Goal: Transaction & Acquisition: Purchase product/service

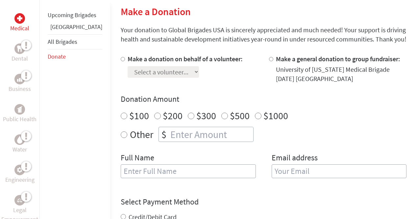
scroll to position [158, 0]
click at [128, 60] on label "Make a donation on behalf of a volunteer:" at bounding box center [185, 59] width 115 height 8
click at [121, 60] on input "Make a donation on behalf of a volunteer:" at bounding box center [123, 59] width 4 height 4
radio input "true"
click at [129, 71] on select "Select a volunteer... Brie Gilstrap Connor Corby Elena Lyons Emily Cummings Emm…" at bounding box center [163, 72] width 71 height 12
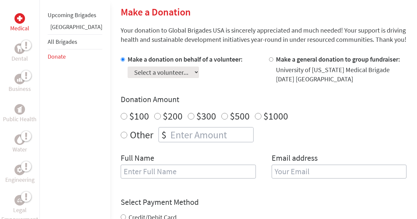
select select "473C4D84-7ADB-11EF-BF8B-42010A8A0043"
click at [128, 66] on select "Select a volunteer... Brie Gilstrap Connor Corby Elena Lyons Emily Cummings Emm…" at bounding box center [163, 72] width 71 height 12
radio input "true"
click at [169, 133] on input "number" at bounding box center [211, 134] width 84 height 14
type input "250"
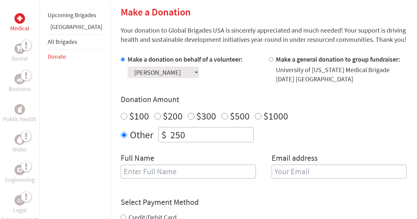
click at [145, 176] on input "text" at bounding box center [188, 171] width 135 height 14
type input "[PERSON_NAME]"
click at [272, 172] on input "email" at bounding box center [339, 171] width 135 height 14
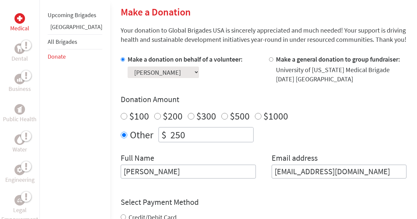
type input "[EMAIL_ADDRESS][DOMAIN_NAME]"
click at [252, 201] on div "Select Payment Method NOTE: American Express is not accepted. Please proceed no…" at bounding box center [264, 216] width 286 height 39
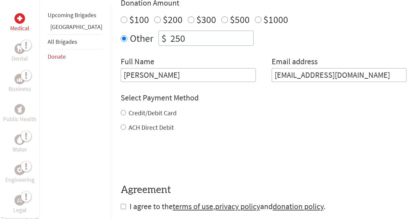
scroll to position [256, 0]
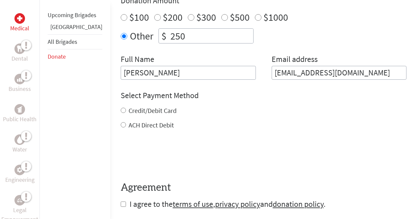
click at [129, 127] on label "ACH Direct Debit" at bounding box center [151, 125] width 45 height 8
click at [121, 127] on input "ACH Direct Debit" at bounding box center [123, 124] width 5 height 5
radio input "true"
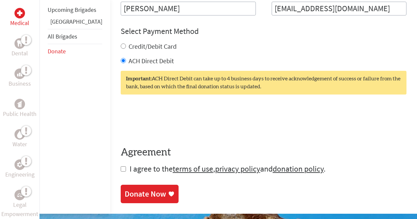
scroll to position [321, 0]
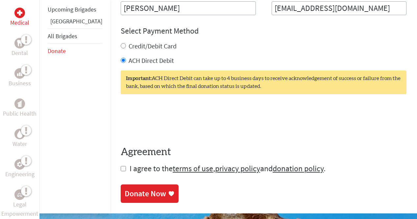
click at [129, 46] on label "Credit/Debit Card" at bounding box center [153, 46] width 48 height 8
click at [126, 46] on input "Credit/Debit Card" at bounding box center [123, 45] width 5 height 5
radio input "true"
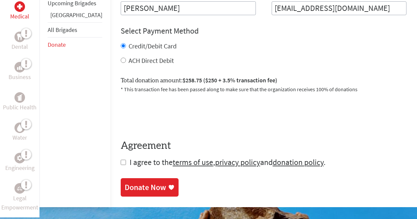
click at [129, 60] on label "ACH Direct Debit" at bounding box center [151, 60] width 45 height 8
click at [124, 60] on input "ACH Direct Debit" at bounding box center [123, 60] width 5 height 5
radio input "true"
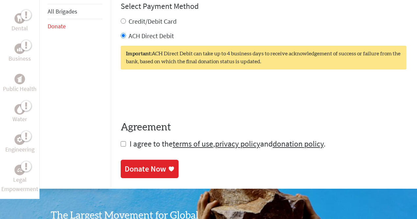
scroll to position [346, 0]
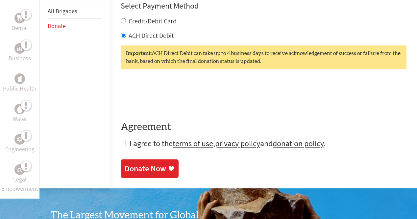
click at [130, 143] on span "I agree to the terms of use , privacy policy and donation policy ." at bounding box center [228, 143] width 196 height 10
click at [121, 142] on input "checkbox" at bounding box center [123, 143] width 5 height 5
checkbox input "true"
click at [125, 168] on div "Donate Now" at bounding box center [145, 169] width 41 height 11
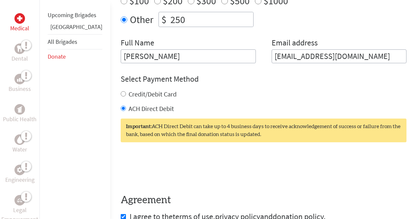
scroll to position [304, 0]
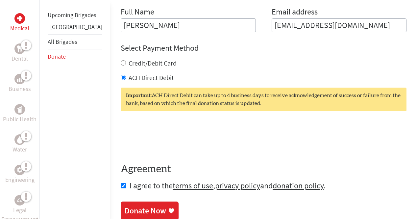
click at [121, 57] on div "Select Payment Method NOTE: American Express is not accepted. Please proceed no…" at bounding box center [264, 62] width 286 height 39
click at [129, 62] on label "Credit/Debit Card" at bounding box center [153, 63] width 48 height 8
click at [121, 62] on input "Credit/Debit Card" at bounding box center [123, 62] width 5 height 5
radio input "true"
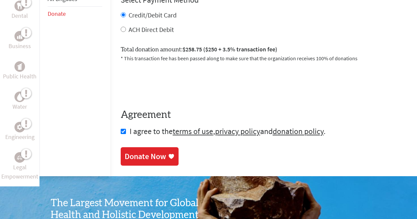
scroll to position [354, 0]
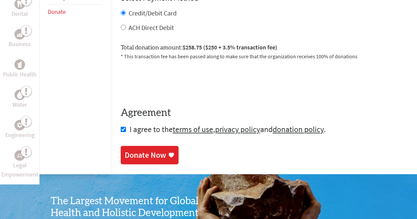
click at [125, 157] on div "Donate Now" at bounding box center [145, 155] width 41 height 11
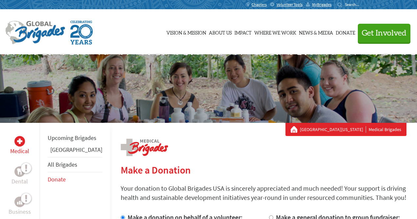
scroll to position [327, 0]
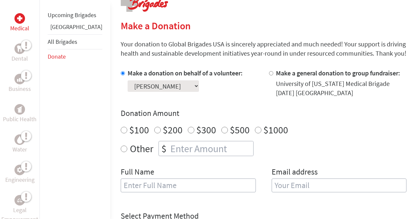
scroll to position [146, 0]
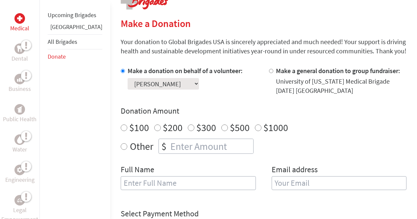
radio input "true"
click at [169, 152] on input "number" at bounding box center [211, 146] width 84 height 14
type input "250"
click at [137, 187] on input "text" at bounding box center [188, 183] width 135 height 14
type input "r"
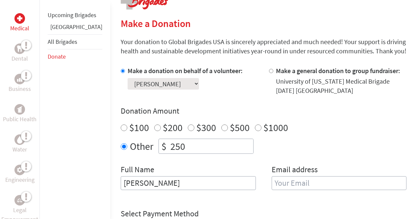
type input "[PERSON_NAME]"
click at [255, 181] on div "Full Name [PERSON_NAME] Email address" at bounding box center [264, 181] width 286 height 34
click at [272, 181] on input "email" at bounding box center [339, 183] width 135 height 14
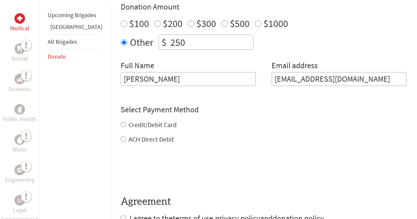
type input "[EMAIL_ADDRESS][DOMAIN_NAME]"
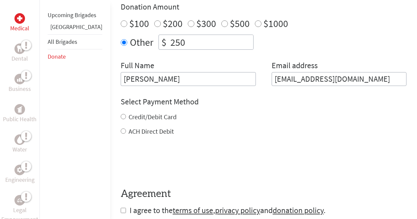
click at [144, 126] on div "Credit/Debit Card ACH Direct Debit" at bounding box center [264, 124] width 286 height 24
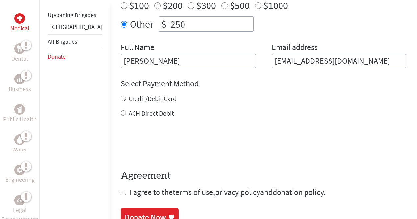
scroll to position [269, 0]
click at [129, 102] on label "Credit/Debit Card" at bounding box center [153, 98] width 48 height 8
click at [121, 101] on input "Credit/Debit Card" at bounding box center [123, 97] width 5 height 5
radio input "true"
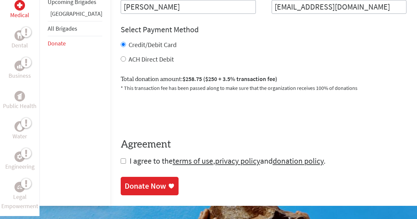
scroll to position [323, 0]
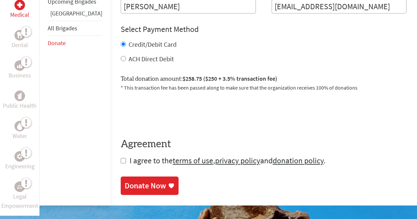
click at [97, 156] on div "Medical Dental Business Public Health Water Engineering Legal Empowerment Upcom…" at bounding box center [208, 2] width 417 height 405
click at [121, 158] on input "checkbox" at bounding box center [123, 160] width 5 height 5
checkbox input "true"
click at [125, 183] on div "Donate Now" at bounding box center [145, 186] width 41 height 11
